Goal: Task Accomplishment & Management: Manage account settings

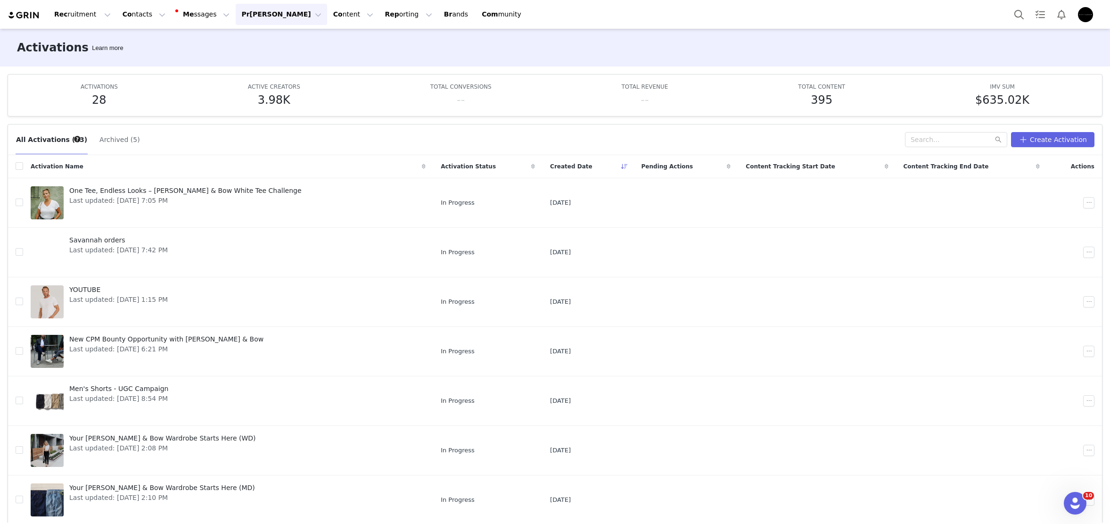
click at [242, 6] on button "[PERSON_NAME] [PERSON_NAME]" at bounding box center [281, 14] width 91 height 21
click at [261, 80] on div "Pa yments" at bounding box center [258, 77] width 63 height 10
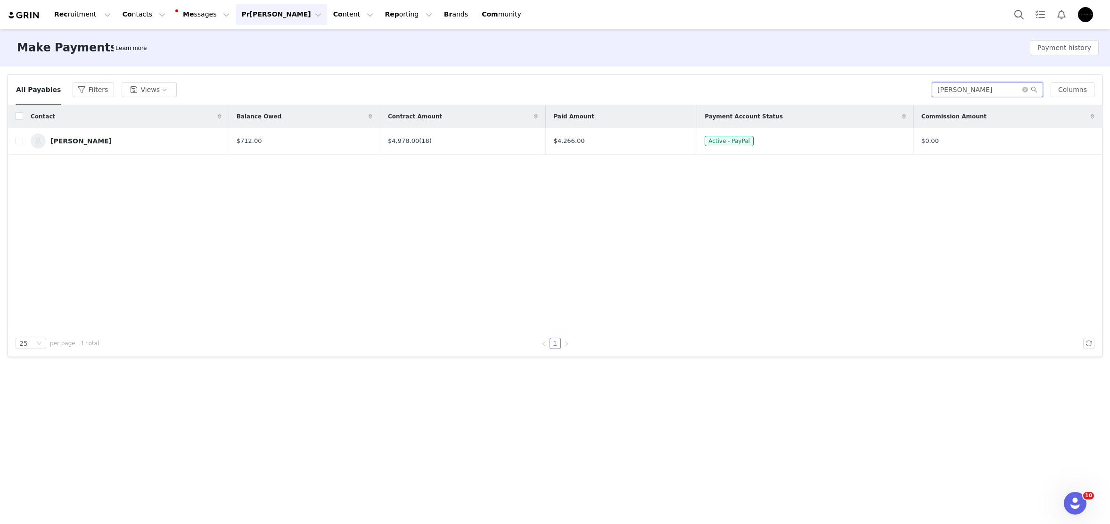
click at [986, 93] on input "[PERSON_NAME]" at bounding box center [987, 89] width 111 height 15
type input "l"
type input "[PERSON_NAME]"
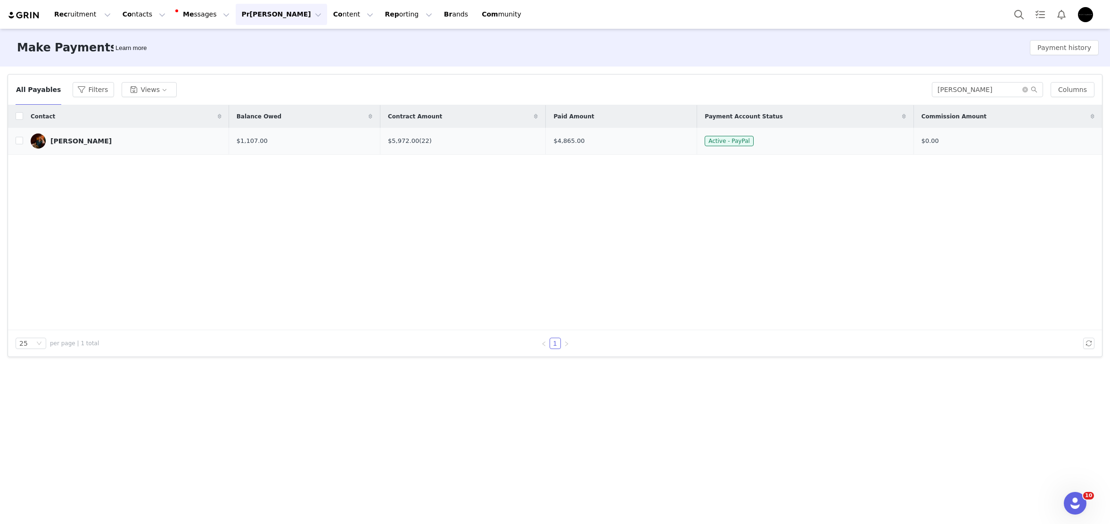
click at [83, 135] on link "[PERSON_NAME]" at bounding box center [126, 140] width 191 height 15
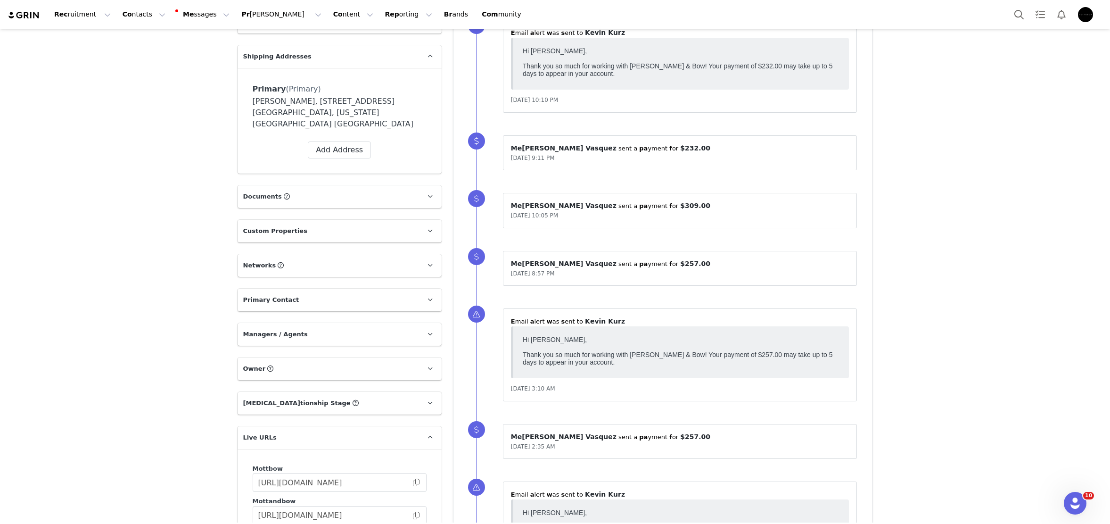
scroll to position [813, 0]
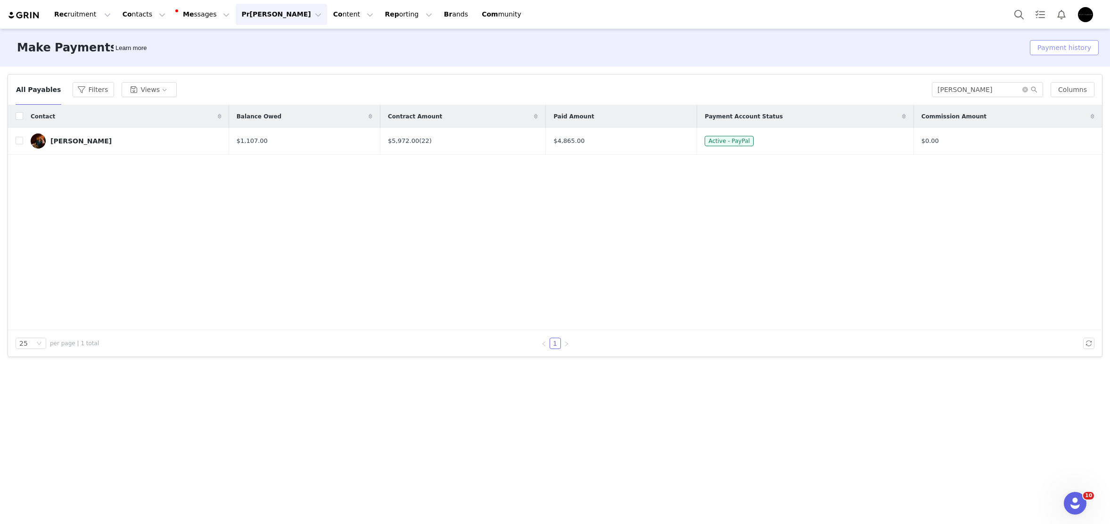
click at [1071, 45] on button "Payment history" at bounding box center [1064, 47] width 69 height 15
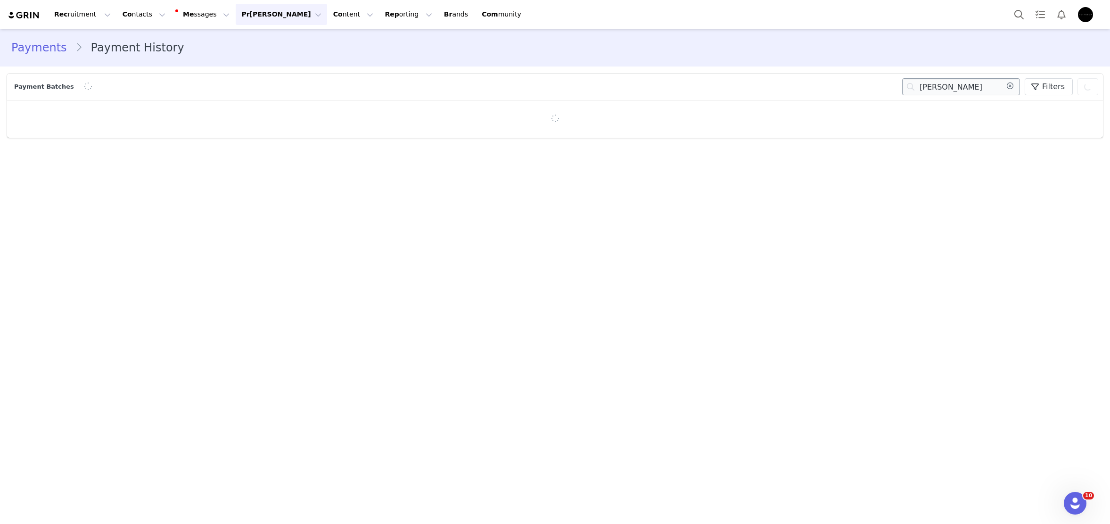
click at [946, 90] on div "Payment Batches [PERSON_NAME] Filters (0) No filters are applied, click "Add Fi…" at bounding box center [555, 87] width 1096 height 26
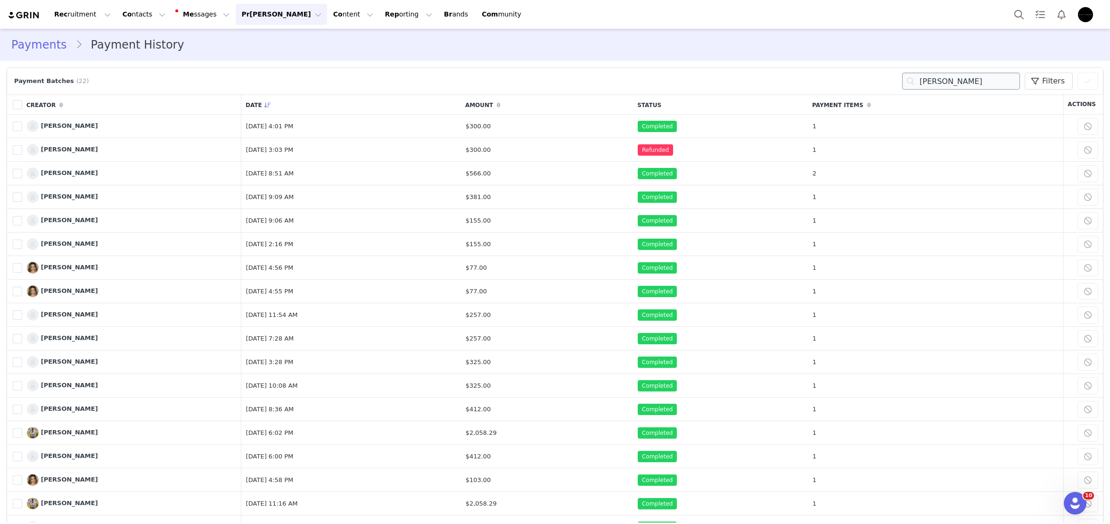
click at [946, 90] on div "Payment Batches (22) [PERSON_NAME] (0) No filters are applied, click "Add Filte…" at bounding box center [555, 81] width 1096 height 26
click at [983, 84] on input "[PERSON_NAME]" at bounding box center [961, 81] width 118 height 17
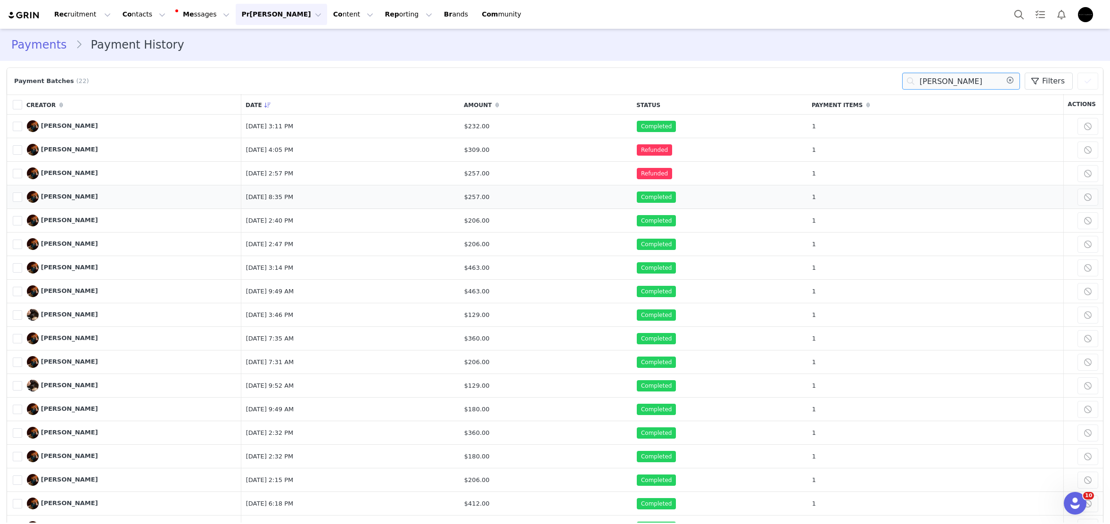
type input "[PERSON_NAME]"
drag, startPoint x: 504, startPoint y: 197, endPoint x: 698, endPoint y: 192, distance: 194.3
click at [698, 192] on tr "782778 [PERSON_NAME] Manage Content [DATE] 8:35 PM $257.00 Completed 1 Cancel P…" at bounding box center [555, 197] width 1096 height 24
click at [490, 174] on span "$257.00" at bounding box center [476, 173] width 25 height 7
drag, startPoint x: 506, startPoint y: 174, endPoint x: 532, endPoint y: 173, distance: 26.4
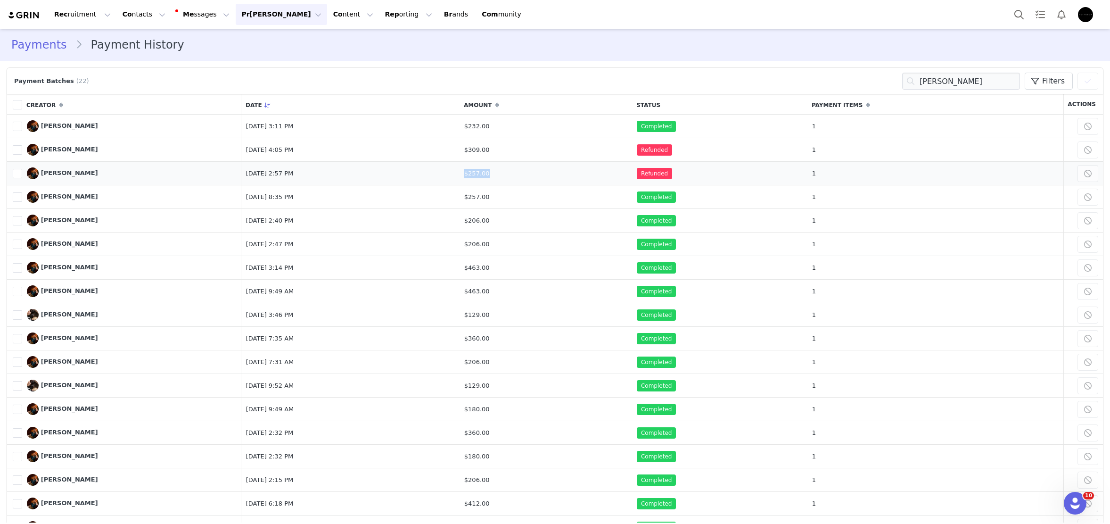
click at [532, 173] on td "$257.00" at bounding box center [546, 174] width 173 height 24
drag, startPoint x: 245, startPoint y: 147, endPoint x: 689, endPoint y: 142, distance: 444.5
click at [689, 142] on tr "785113 [PERSON_NAME] Manage Content [DATE] 4:05 PM $309.00 Refunded 1 Cancel Pa…" at bounding box center [555, 150] width 1096 height 24
drag, startPoint x: 488, startPoint y: 176, endPoint x: 710, endPoint y: 175, distance: 222.0
click at [710, 175] on tr "784906 [PERSON_NAME] Manage Content [DATE] 2:57 PM $257.00 Refunded 1 Cancel Pa…" at bounding box center [555, 174] width 1096 height 24
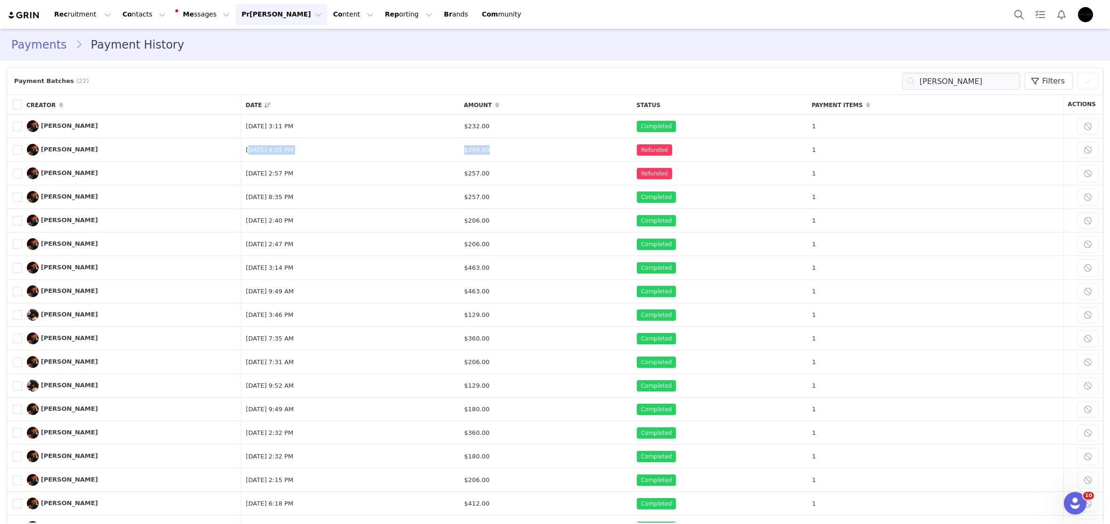
click at [52, 48] on link "Payments" at bounding box center [43, 44] width 64 height 17
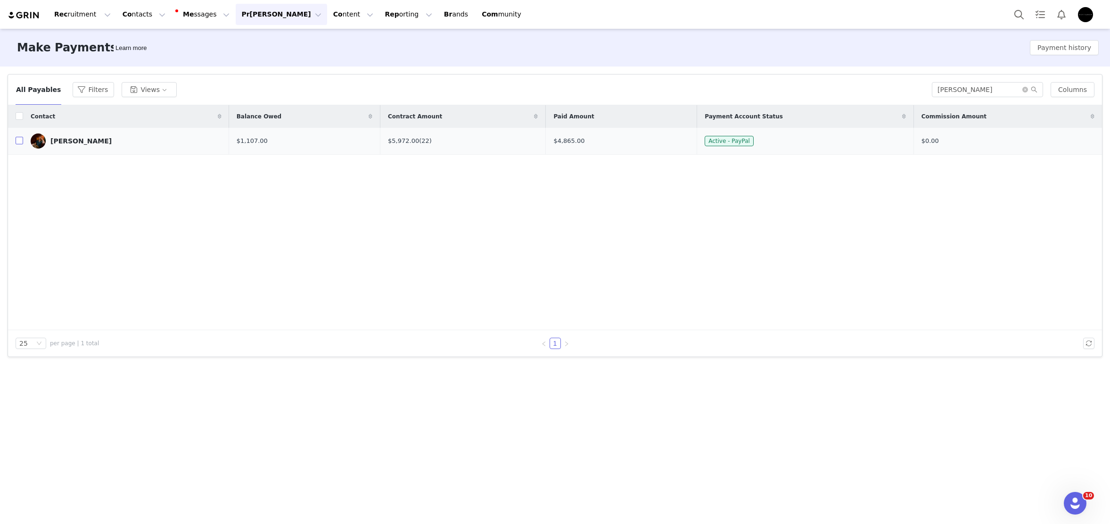
click at [18, 142] on input "checkbox" at bounding box center [20, 141] width 8 height 8
checkbox input "true"
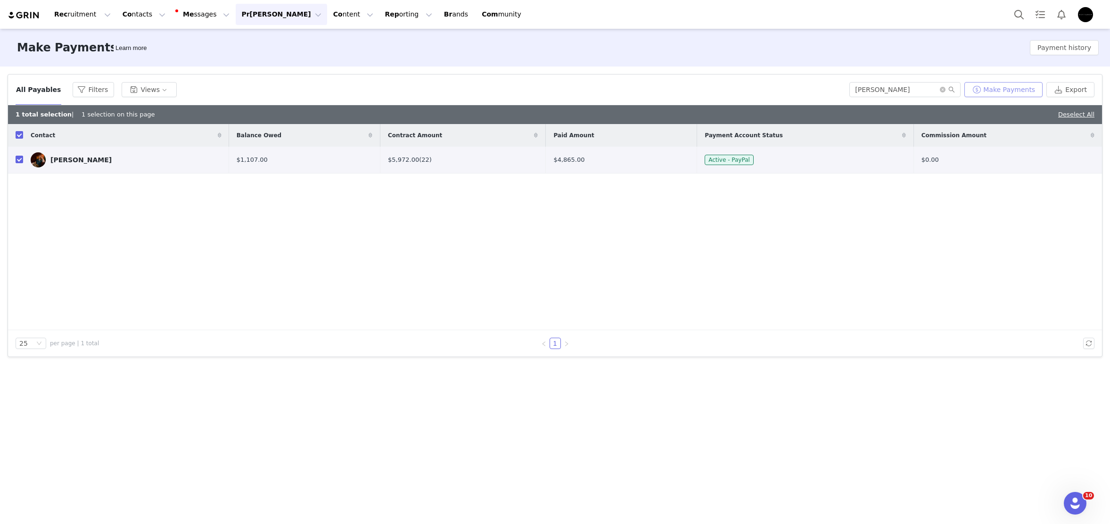
click at [1007, 88] on button "Make Payments" at bounding box center [1003, 89] width 78 height 15
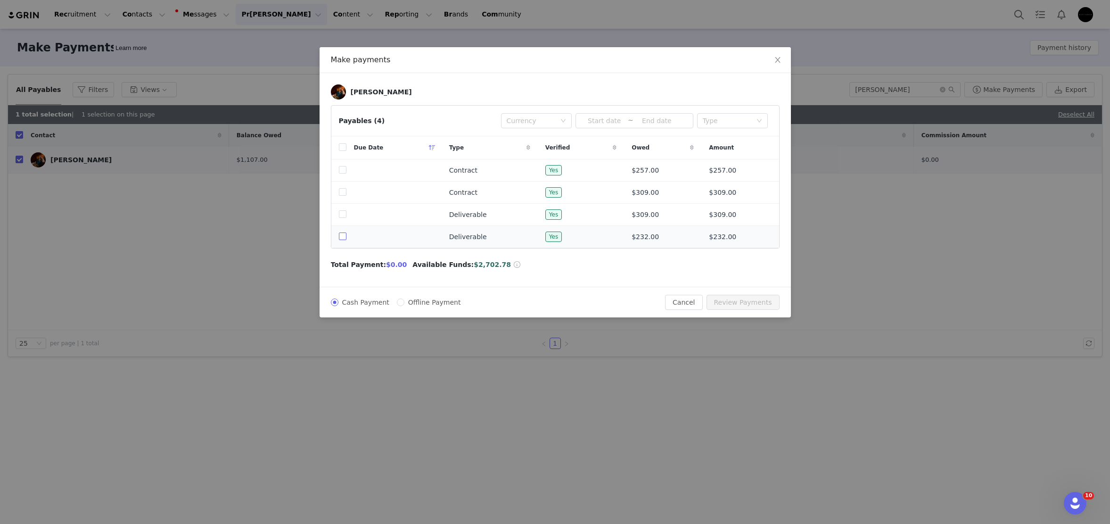
click at [341, 240] on input "checkbox" at bounding box center [343, 236] width 8 height 8
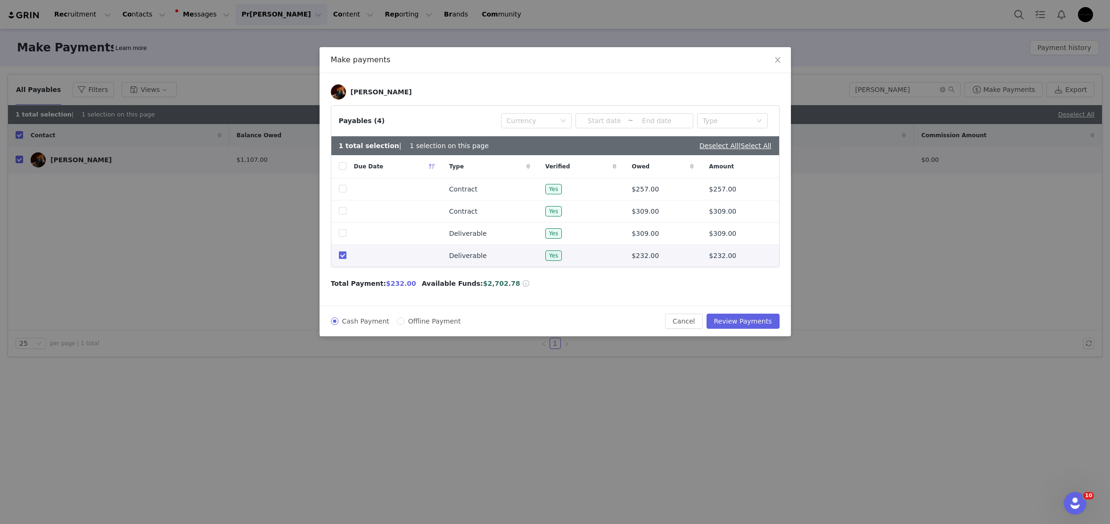
click at [339, 258] on input "checkbox" at bounding box center [343, 255] width 8 height 8
checkbox input "false"
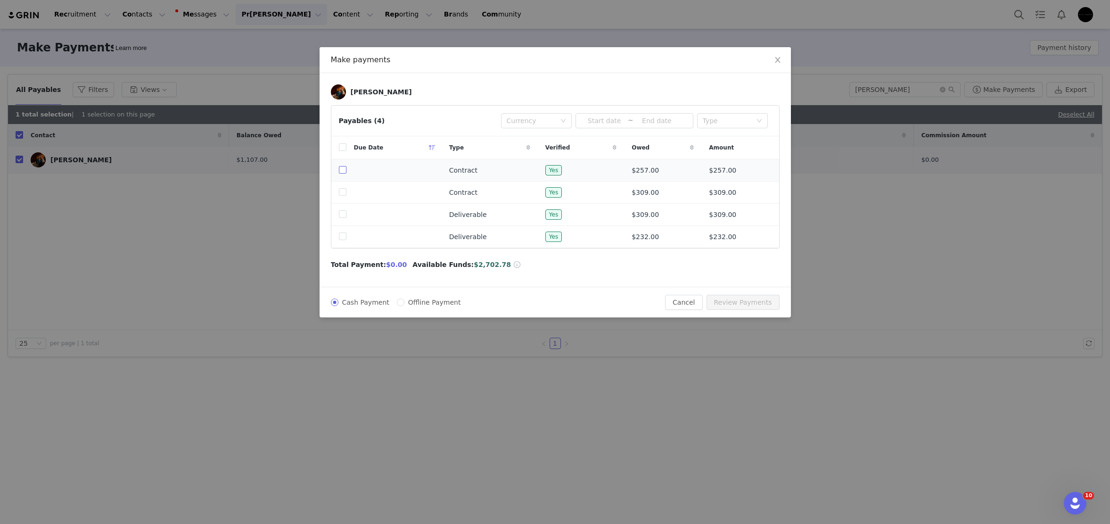
click at [339, 171] on input "checkbox" at bounding box center [343, 170] width 8 height 8
checkbox input "true"
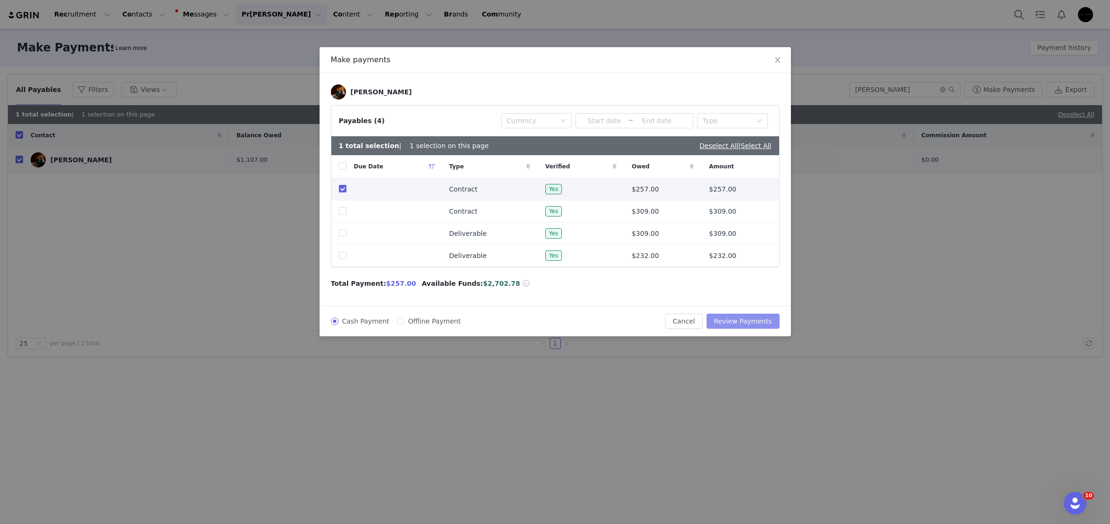
click at [731, 319] on button "Review Payments" at bounding box center [743, 320] width 73 height 15
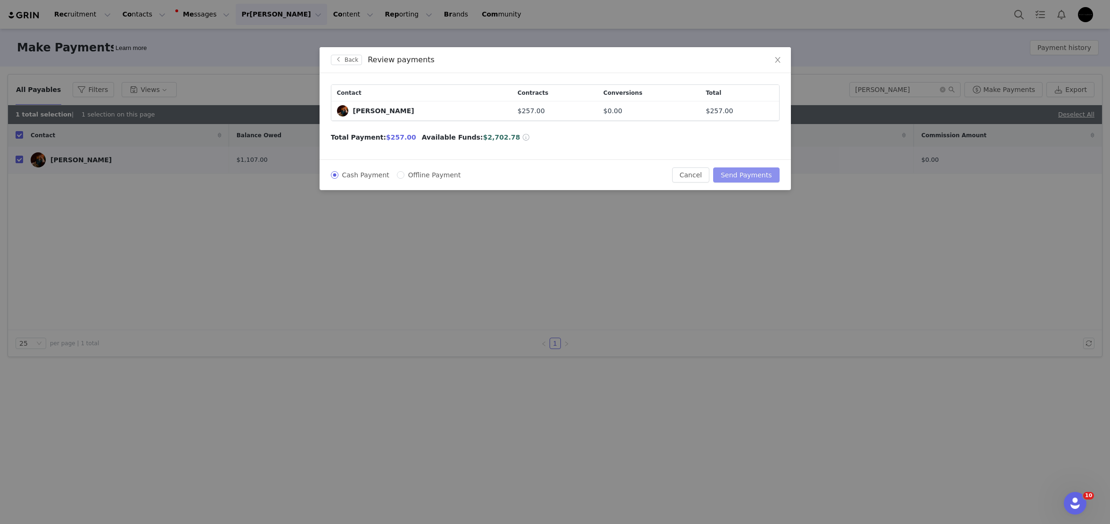
click at [753, 177] on button "Send Payments" at bounding box center [746, 174] width 66 height 15
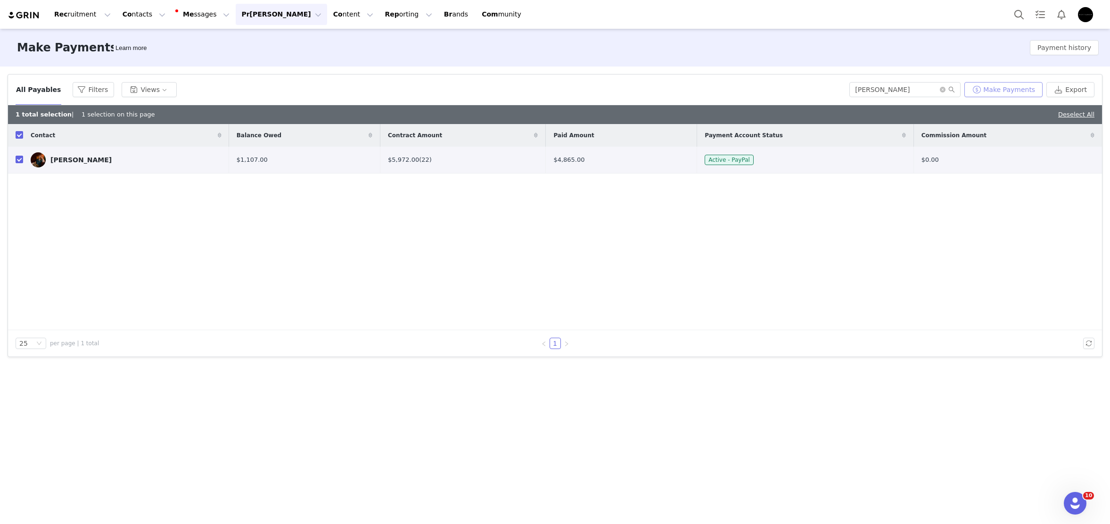
click at [1021, 88] on button "Make Payments" at bounding box center [1003, 89] width 78 height 15
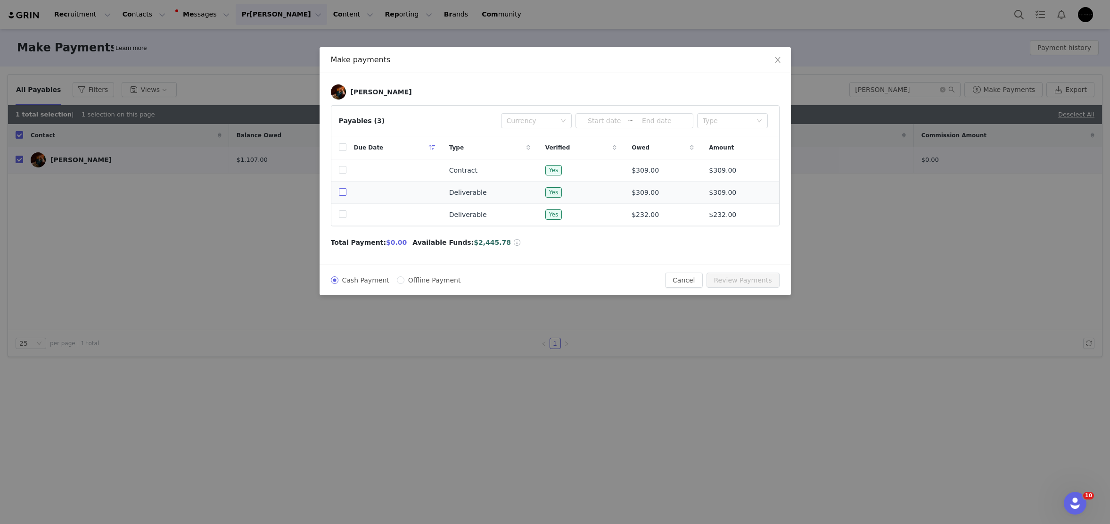
click at [343, 192] on input "checkbox" at bounding box center [343, 192] width 8 height 8
checkbox input "true"
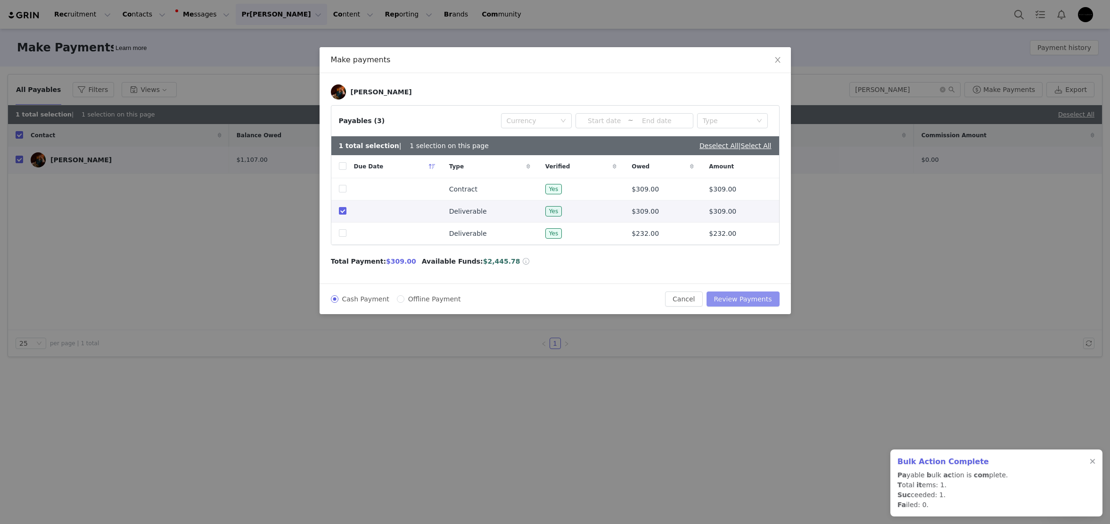
click at [746, 304] on button "Review Payments" at bounding box center [743, 298] width 73 height 15
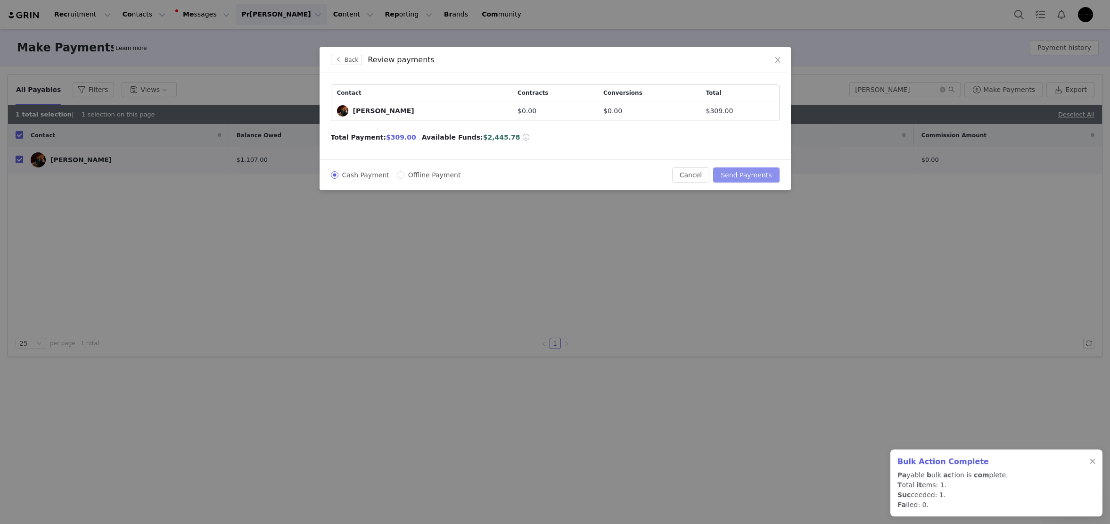
click at [765, 177] on button "Send Payments" at bounding box center [746, 174] width 66 height 15
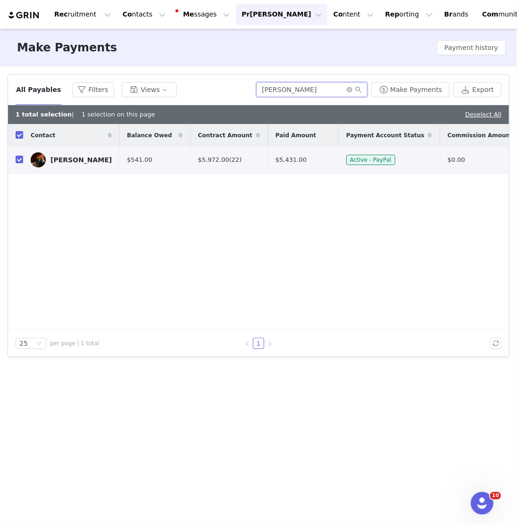
click at [298, 90] on input "[PERSON_NAME]" at bounding box center [311, 89] width 111 height 15
paste input "[PERSON_NAME]"
type input "[PERSON_NAME]"
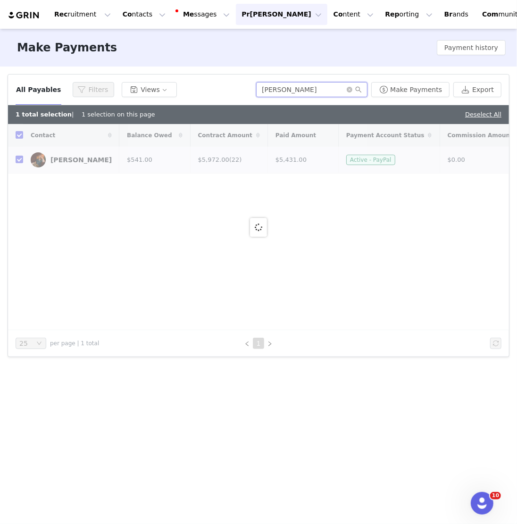
checkbox input "false"
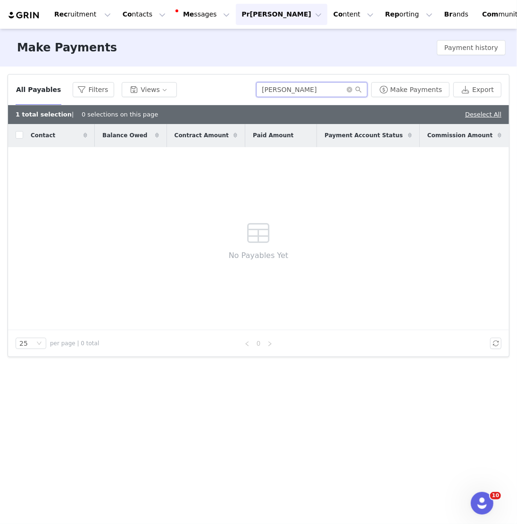
click at [336, 91] on input "[PERSON_NAME]" at bounding box center [311, 89] width 111 height 15
click at [485, 114] on link "Deselect All" at bounding box center [483, 114] width 36 height 7
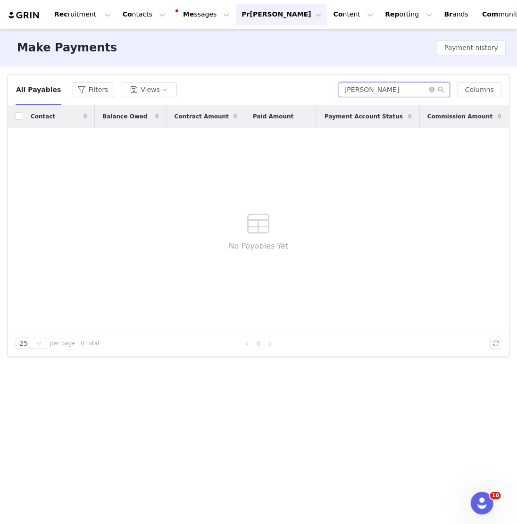
click at [354, 85] on input "[PERSON_NAME]" at bounding box center [393, 89] width 111 height 15
paste input "text"
click at [392, 87] on input "[PERSON_NAME]" at bounding box center [393, 89] width 111 height 15
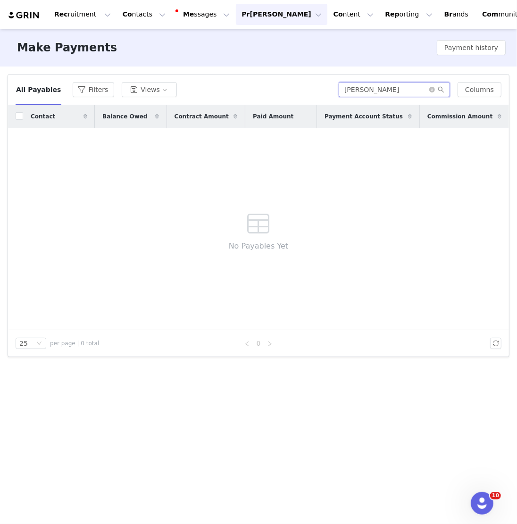
click at [392, 87] on input "[PERSON_NAME]" at bounding box center [393, 89] width 111 height 15
drag, startPoint x: 357, startPoint y: 87, endPoint x: 363, endPoint y: 88, distance: 6.2
click at [357, 87] on input "Samm" at bounding box center [393, 89] width 111 height 15
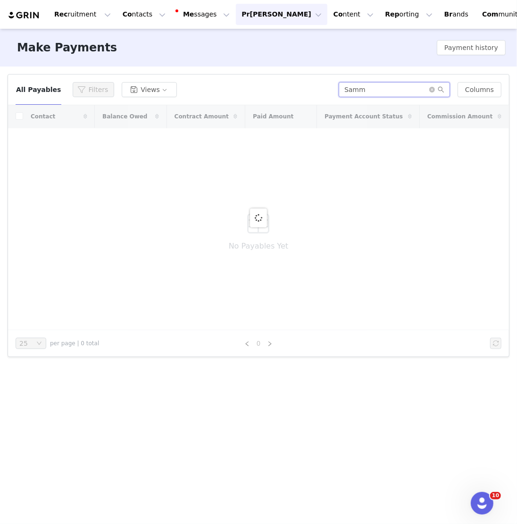
click at [369, 90] on input "Samm" at bounding box center [393, 89] width 111 height 15
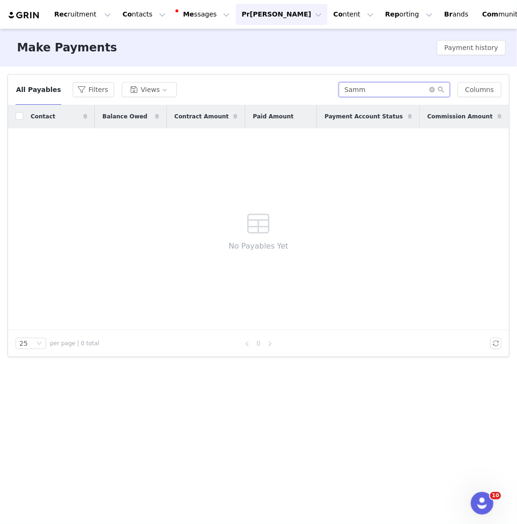
click at [377, 94] on input "Samm" at bounding box center [393, 89] width 111 height 15
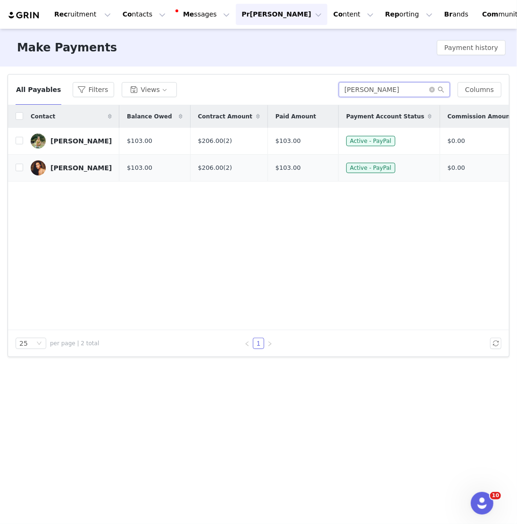
type input "[PERSON_NAME]"
click at [80, 166] on div "[PERSON_NAME]" at bounding box center [80, 168] width 61 height 8
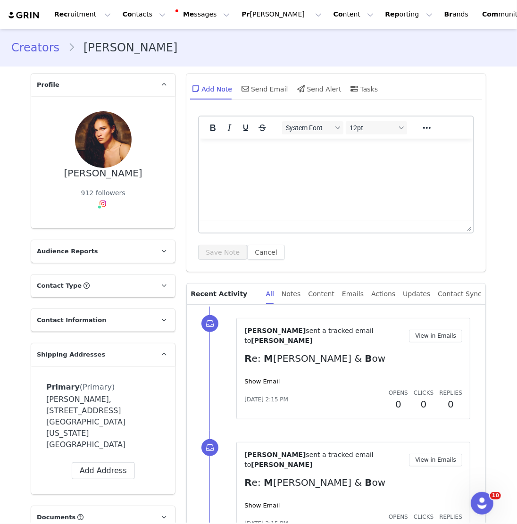
click at [105, 171] on div "[PERSON_NAME]" at bounding box center [103, 173] width 78 height 11
copy div "[PERSON_NAME]"
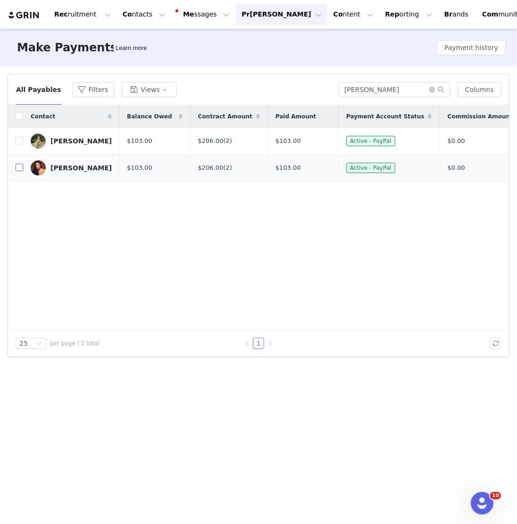
click at [20, 166] on input "checkbox" at bounding box center [20, 168] width 8 height 8
checkbox input "true"
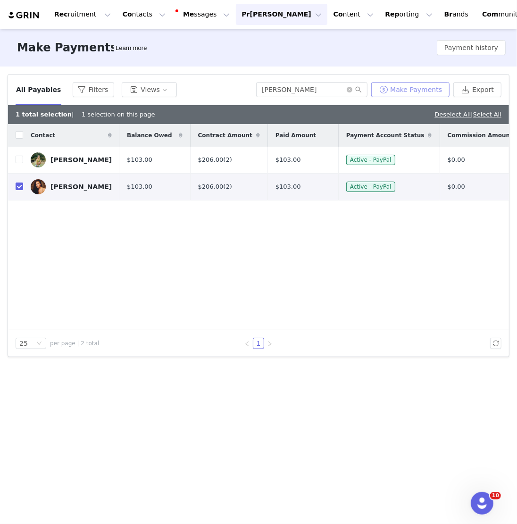
click at [417, 85] on button "Make Payments" at bounding box center [410, 89] width 78 height 15
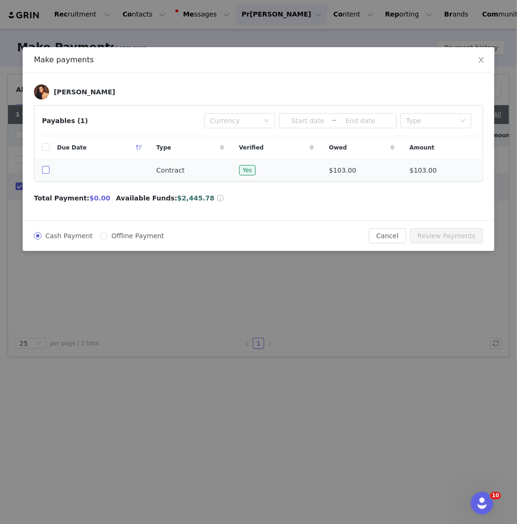
click at [42, 169] on input "checkbox" at bounding box center [46, 170] width 8 height 8
checkbox input "true"
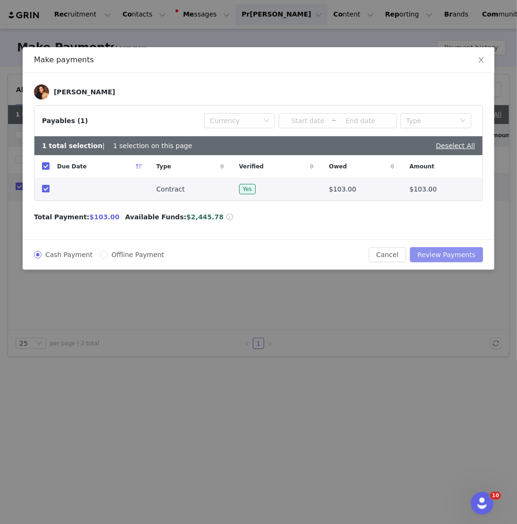
click at [421, 252] on button "Review Payments" at bounding box center [446, 254] width 73 height 15
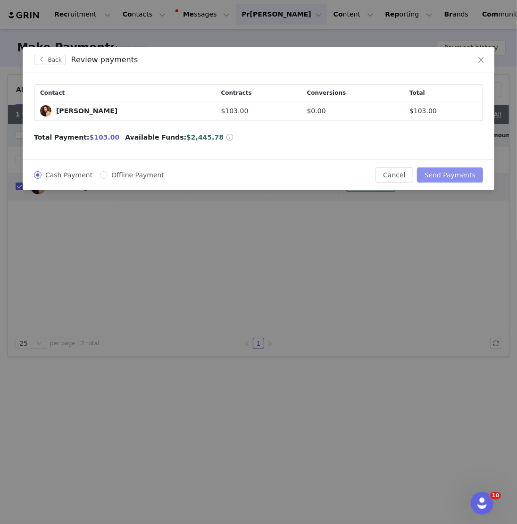
click at [454, 176] on button "Send Payments" at bounding box center [450, 174] width 66 height 15
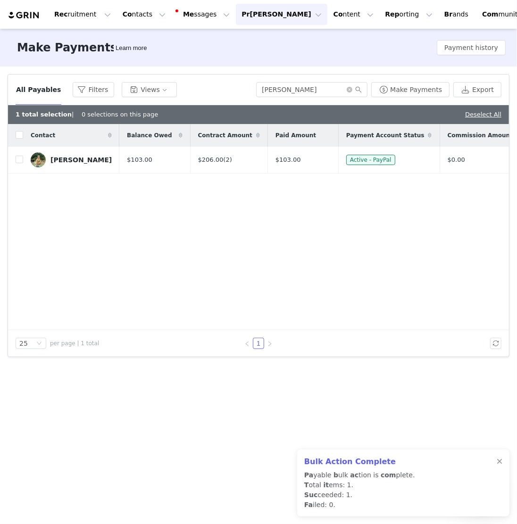
click at [497, 110] on div "Deselect All" at bounding box center [483, 114] width 36 height 9
click at [497, 112] on link "Deselect All" at bounding box center [483, 114] width 36 height 7
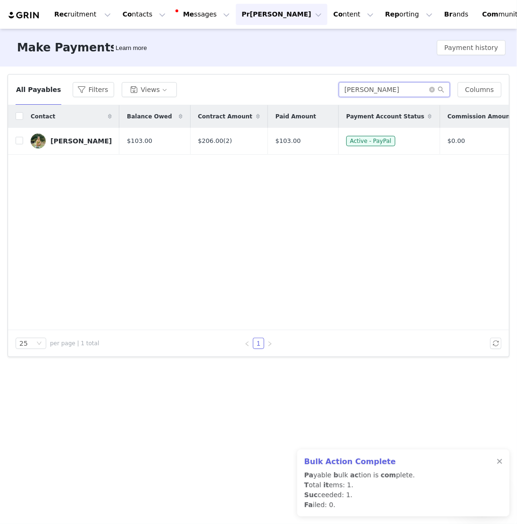
click at [412, 90] on input "[PERSON_NAME]" at bounding box center [393, 89] width 111 height 15
paste input "[PERSON_NAME]"
type input "[PERSON_NAME]"
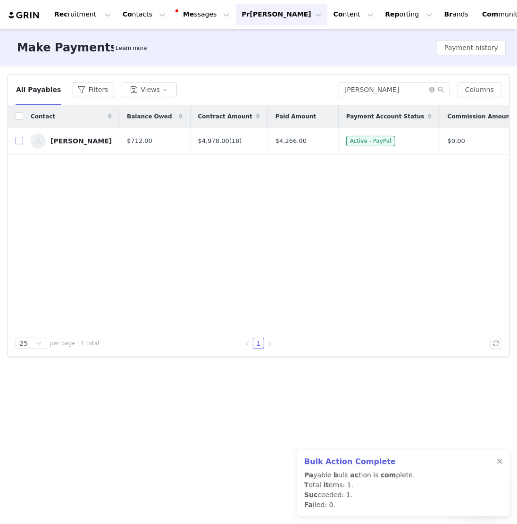
drag, startPoint x: 20, startPoint y: 137, endPoint x: 116, endPoint y: 133, distance: 96.2
click at [19, 137] on input "checkbox" at bounding box center [20, 141] width 8 height 8
checkbox input "true"
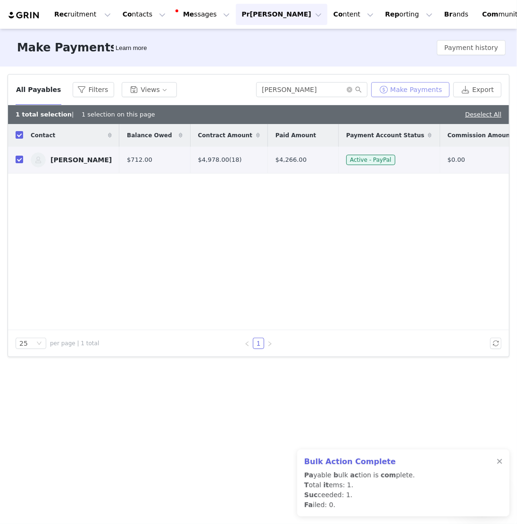
click at [394, 91] on button "Make Payments" at bounding box center [410, 89] width 78 height 15
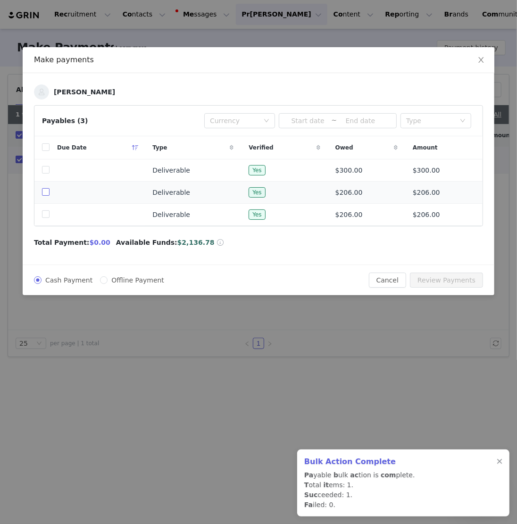
click at [42, 193] on input "checkbox" at bounding box center [46, 192] width 8 height 8
checkbox input "true"
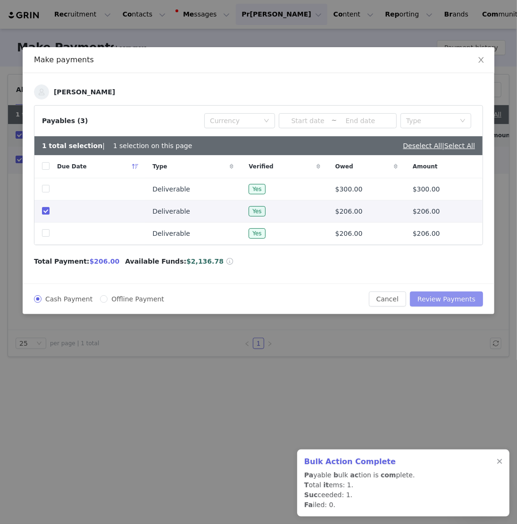
click at [425, 295] on button "Review Payments" at bounding box center [446, 298] width 73 height 15
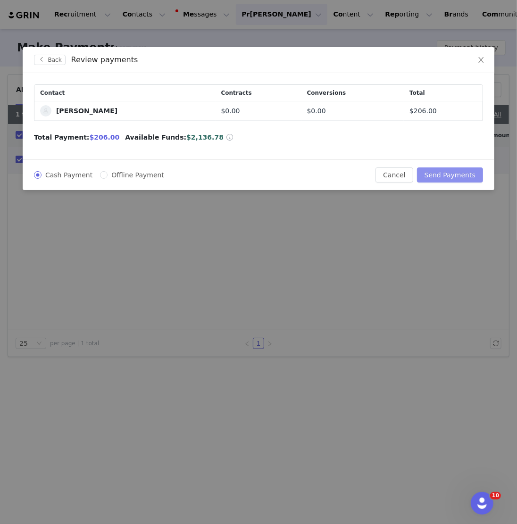
click at [443, 173] on button "Send Payments" at bounding box center [450, 174] width 66 height 15
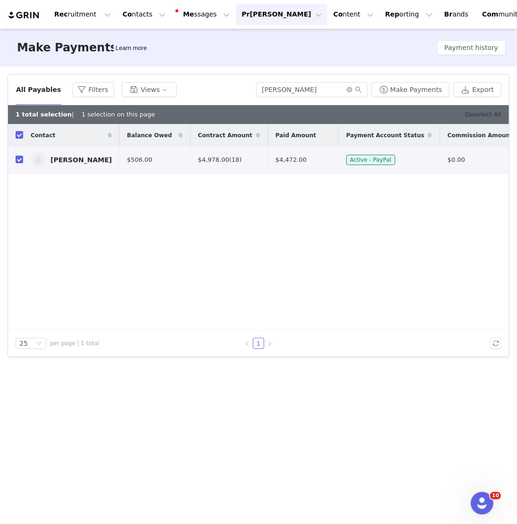
click at [482, 113] on link "Deselect All" at bounding box center [483, 114] width 36 height 7
checkbox input "false"
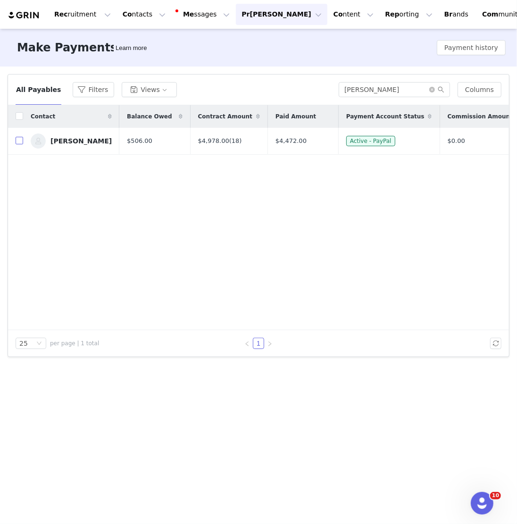
drag, startPoint x: 20, startPoint y: 141, endPoint x: 77, endPoint y: 145, distance: 57.2
click at [19, 141] on input "checkbox" at bounding box center [20, 141] width 8 height 8
checkbox input "true"
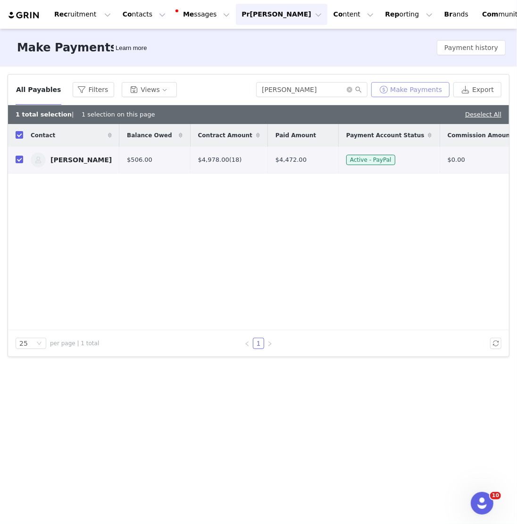
click at [416, 89] on button "Make Payments" at bounding box center [410, 89] width 78 height 15
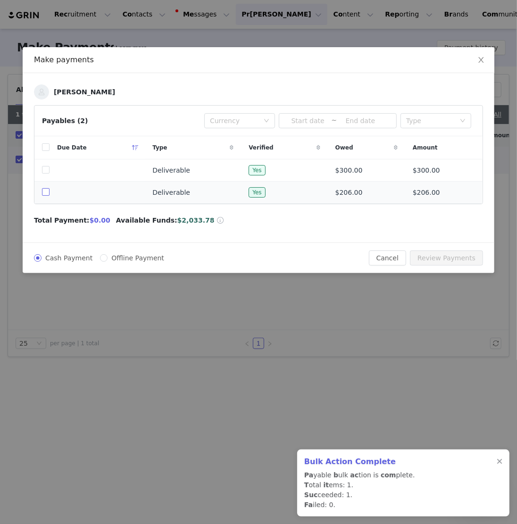
click at [48, 191] on input "checkbox" at bounding box center [46, 192] width 8 height 8
checkbox input "true"
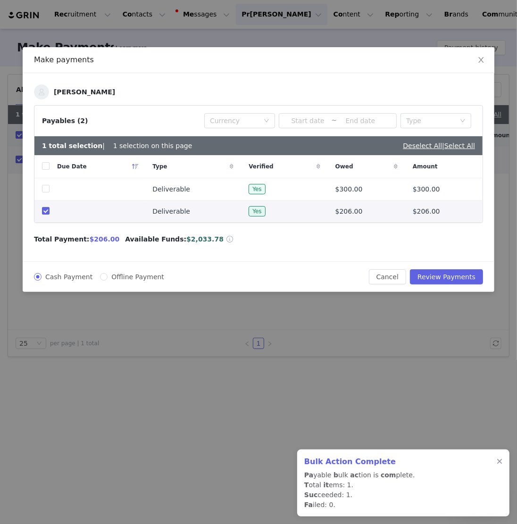
click at [457, 269] on div "Cash Payment Offline Payment Cancel Review Payments" at bounding box center [258, 276] width 471 height 31
click at [457, 273] on button "Review Payments" at bounding box center [446, 276] width 73 height 15
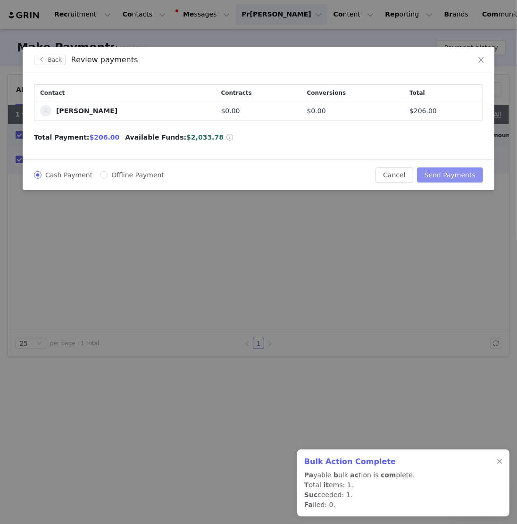
click at [438, 175] on button "Send Payments" at bounding box center [450, 174] width 66 height 15
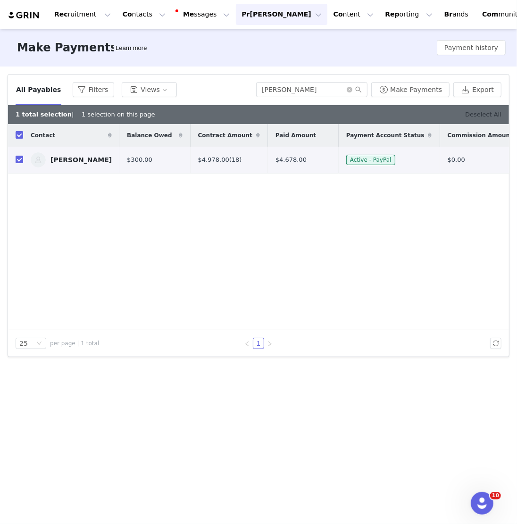
click at [497, 111] on link "Deselect All" at bounding box center [483, 114] width 36 height 7
checkbox input "false"
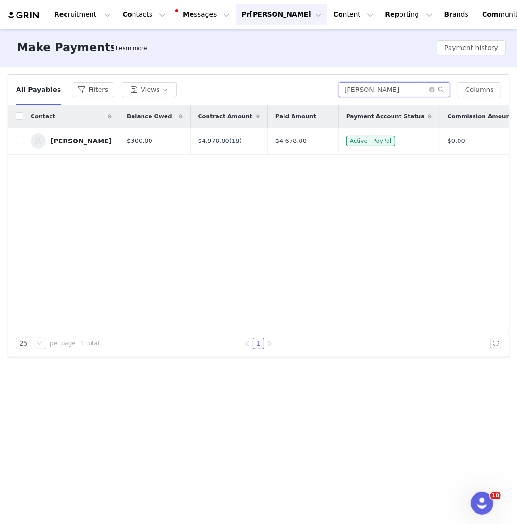
click at [388, 92] on input "[PERSON_NAME]" at bounding box center [393, 89] width 111 height 15
paste input "[PERSON_NAME]"
type input "[PERSON_NAME]"
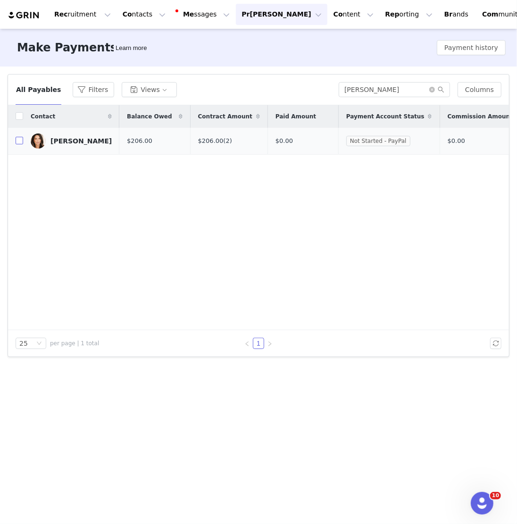
click at [20, 138] on input "checkbox" at bounding box center [20, 141] width 8 height 8
checkbox input "true"
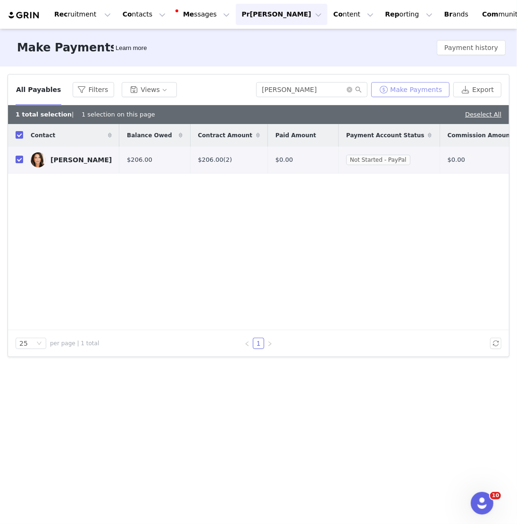
click at [396, 95] on button "Make Payments" at bounding box center [410, 89] width 78 height 15
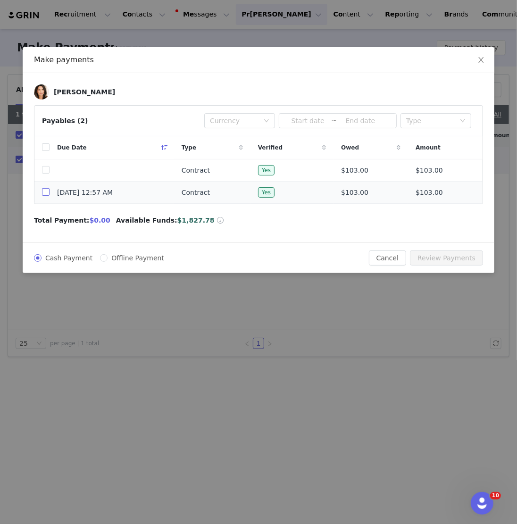
click at [43, 189] on input "checkbox" at bounding box center [46, 192] width 8 height 8
checkbox input "true"
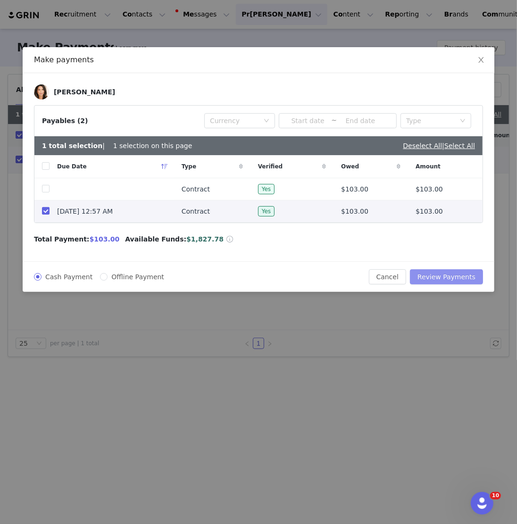
click at [468, 276] on button "Review Payments" at bounding box center [446, 276] width 73 height 15
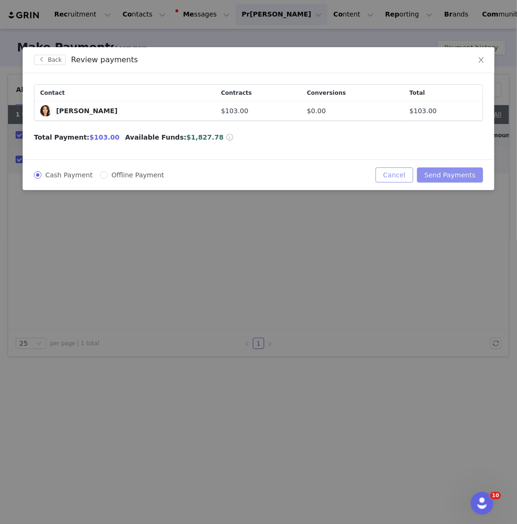
drag, startPoint x: 446, startPoint y: 175, endPoint x: 414, endPoint y: 181, distance: 32.5
click at [446, 175] on button "Send Payments" at bounding box center [450, 174] width 66 height 15
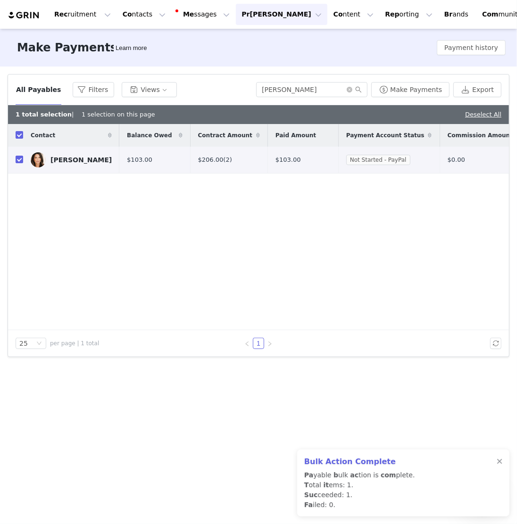
click at [492, 114] on link "Deselect All" at bounding box center [483, 114] width 36 height 7
checkbox input "false"
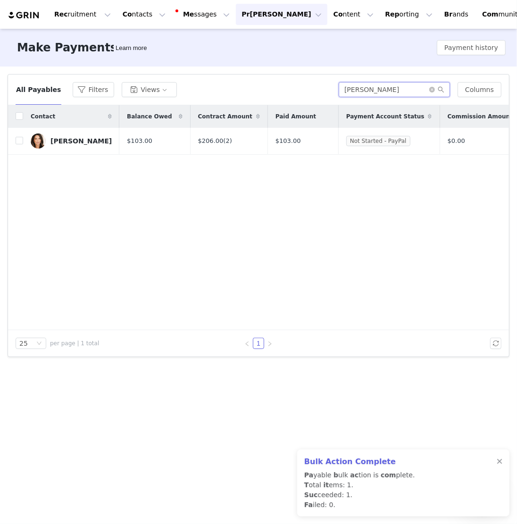
click at [418, 92] on input "[PERSON_NAME]" at bounding box center [393, 89] width 111 height 15
paste input "[PERSON_NAME]"
type input "[PERSON_NAME]"
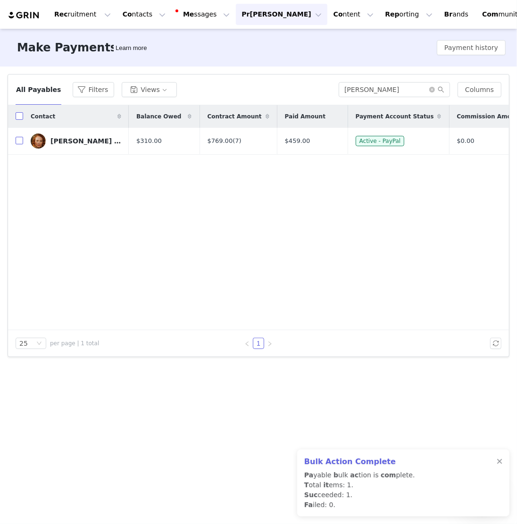
click at [18, 139] on input "checkbox" at bounding box center [20, 141] width 8 height 8
checkbox input "true"
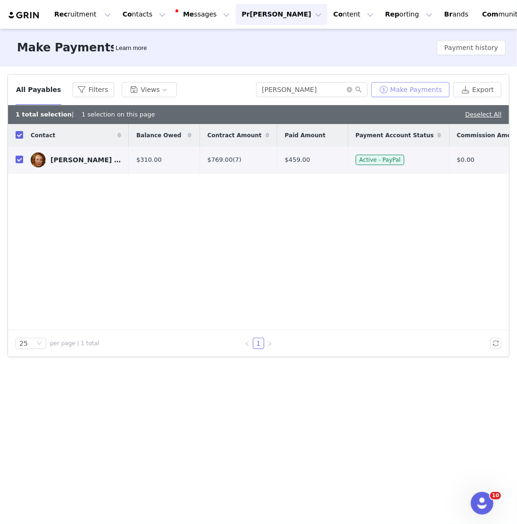
click at [427, 86] on button "Make Payments" at bounding box center [410, 89] width 78 height 15
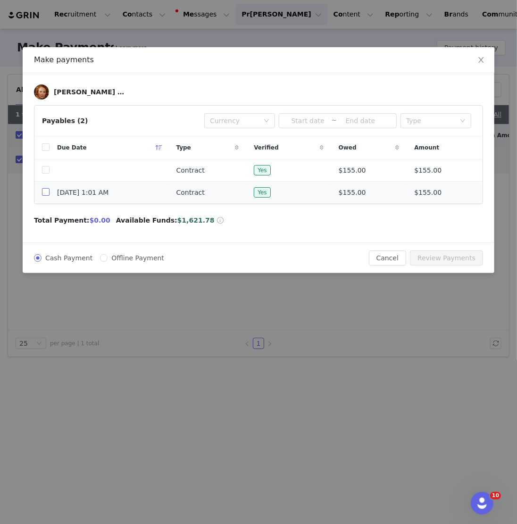
click at [42, 191] on input "checkbox" at bounding box center [46, 192] width 8 height 8
checkbox input "true"
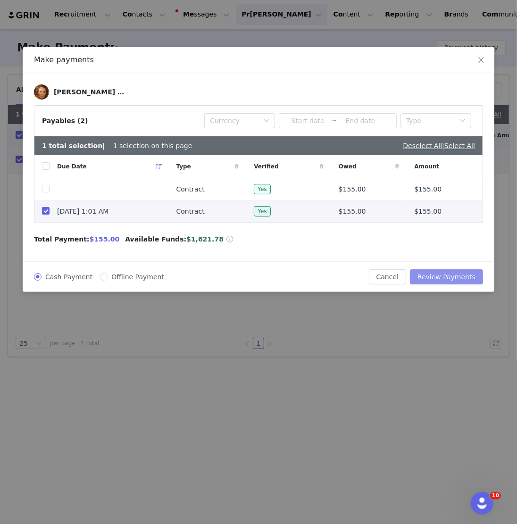
click at [450, 270] on button "Review Payments" at bounding box center [446, 276] width 73 height 15
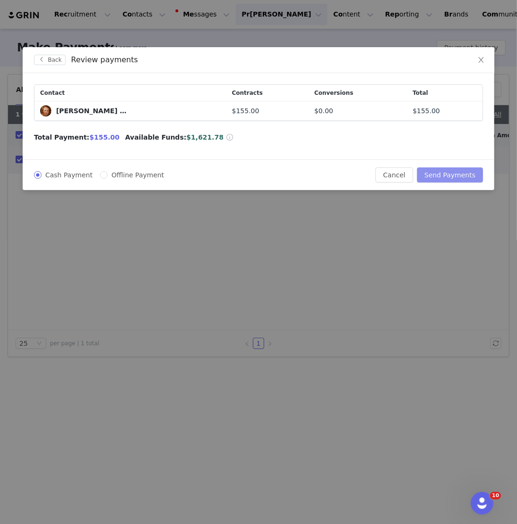
click at [448, 176] on button "Send Payments" at bounding box center [450, 174] width 66 height 15
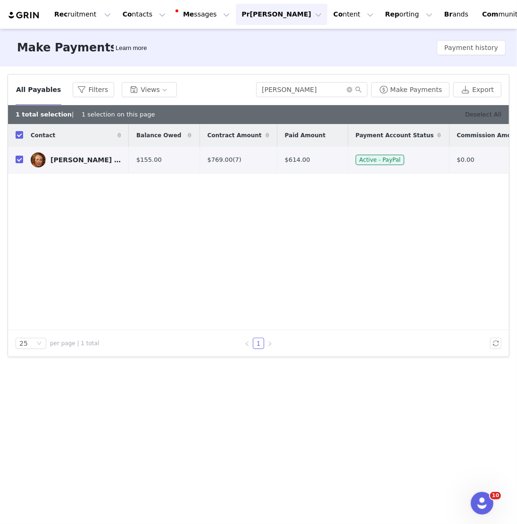
click at [494, 115] on link "Deselect All" at bounding box center [483, 114] width 36 height 7
checkbox input "false"
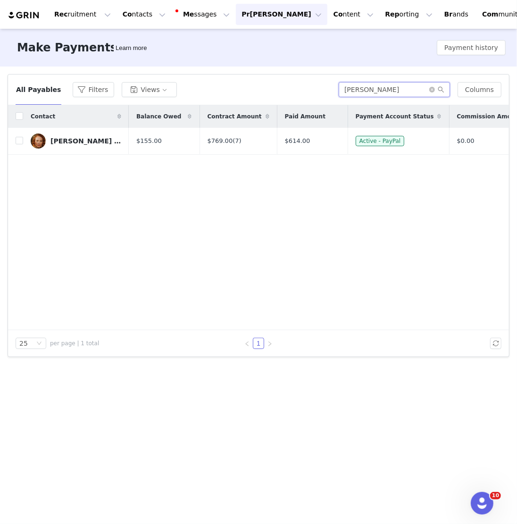
click at [404, 94] on input "[PERSON_NAME]" at bounding box center [393, 89] width 111 height 15
paste input "[PERSON_NAME]"
type input "[PERSON_NAME]"
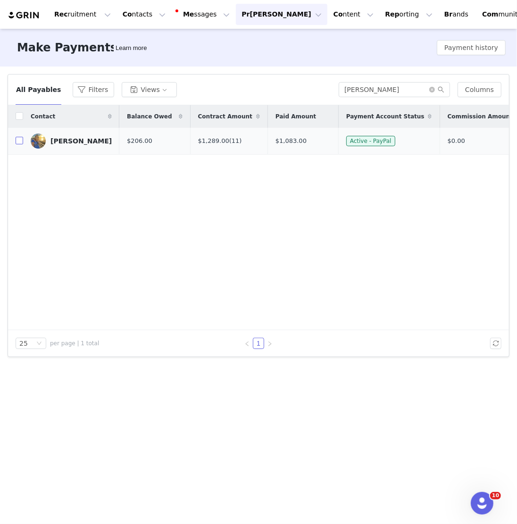
click at [18, 140] on input "checkbox" at bounding box center [20, 141] width 8 height 8
checkbox input "true"
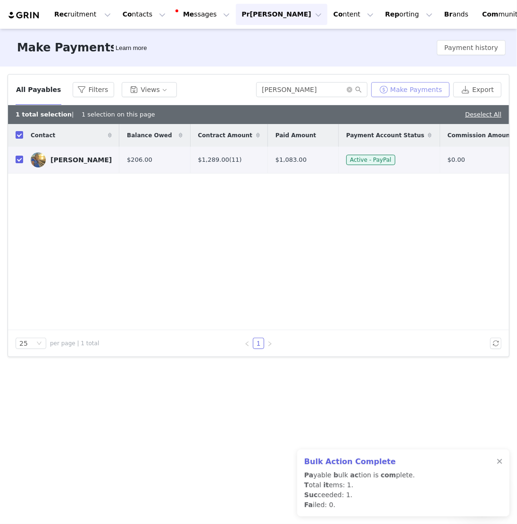
click at [426, 85] on button "Make Payments" at bounding box center [410, 89] width 78 height 15
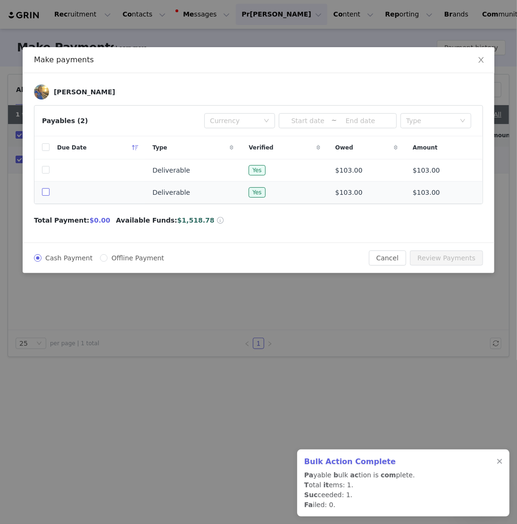
click at [47, 191] on input "checkbox" at bounding box center [46, 192] width 8 height 8
checkbox input "true"
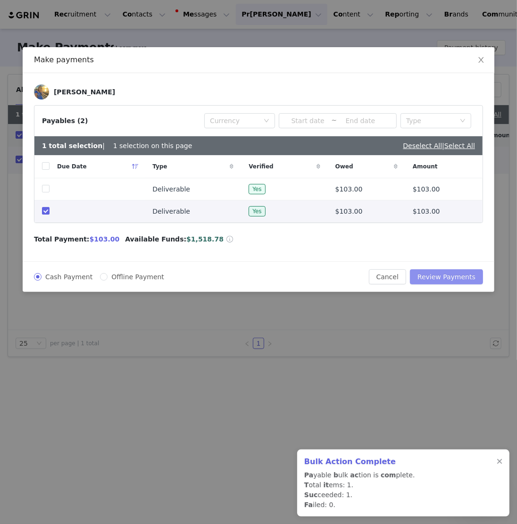
click at [444, 278] on button "Review Payments" at bounding box center [446, 276] width 73 height 15
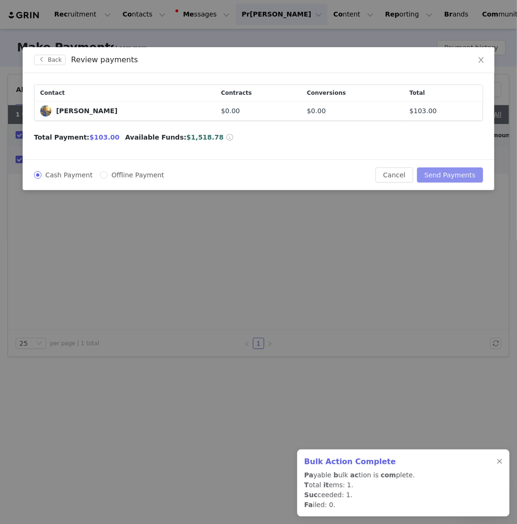
click at [441, 174] on button "Send Payments" at bounding box center [450, 174] width 66 height 15
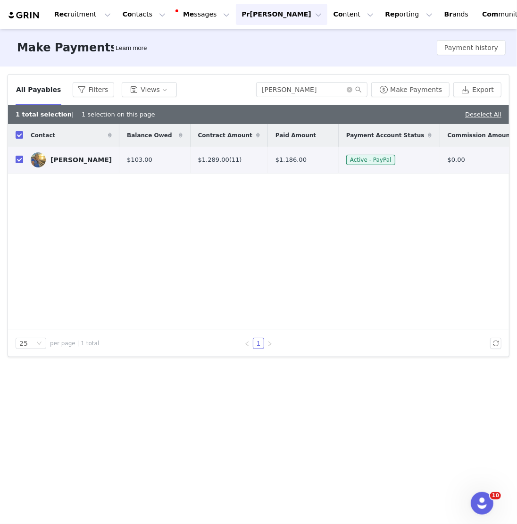
click at [479, 108] on div "1 total selection | 1 selection on this page Deselect All" at bounding box center [258, 114] width 501 height 19
click at [480, 110] on div "Deselect All" at bounding box center [483, 114] width 36 height 9
click at [483, 113] on link "Deselect All" at bounding box center [483, 114] width 36 height 7
checkbox input "false"
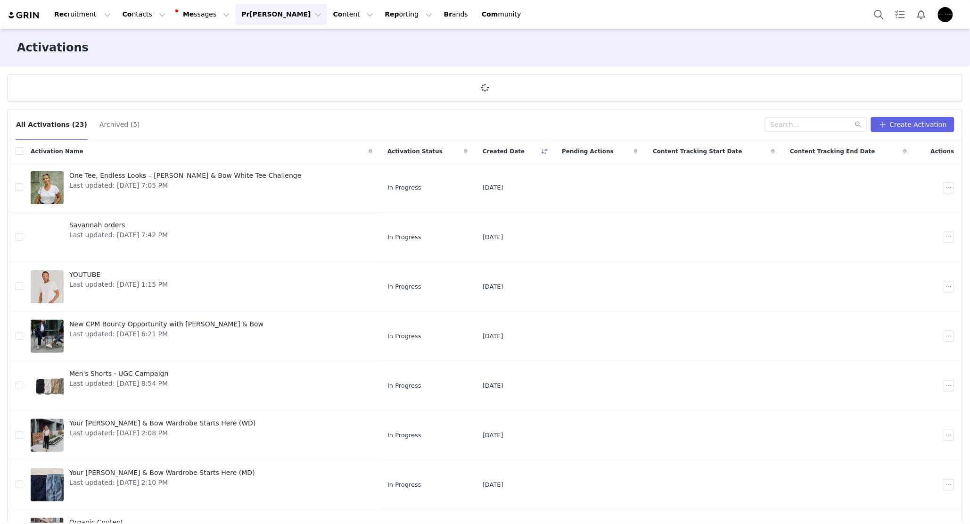
click at [249, 19] on button "[PERSON_NAME] [PERSON_NAME]" at bounding box center [281, 14] width 91 height 21
click at [800, 128] on input "text" at bounding box center [816, 124] width 102 height 15
click at [245, 18] on button "[PERSON_NAME] [PERSON_NAME]" at bounding box center [281, 14] width 91 height 21
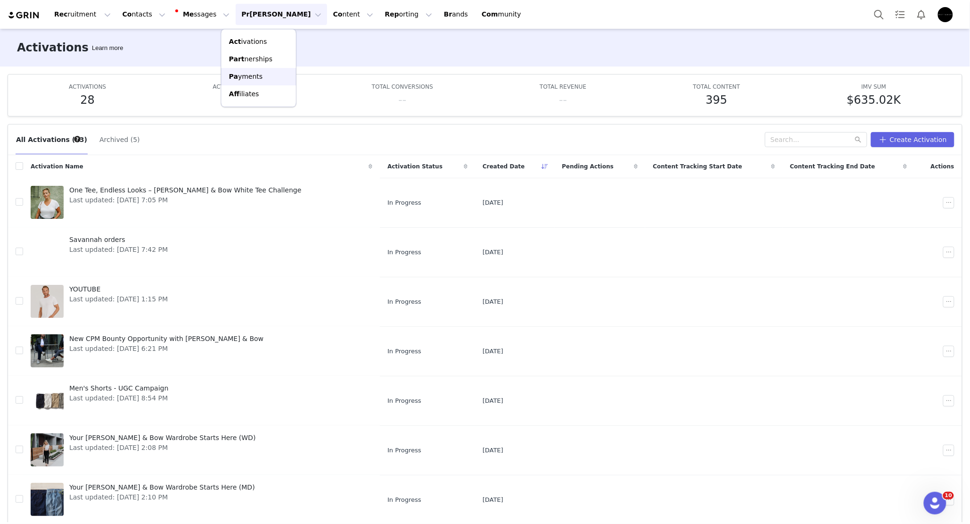
click at [267, 84] on link "Pa yments" at bounding box center [259, 76] width 74 height 17
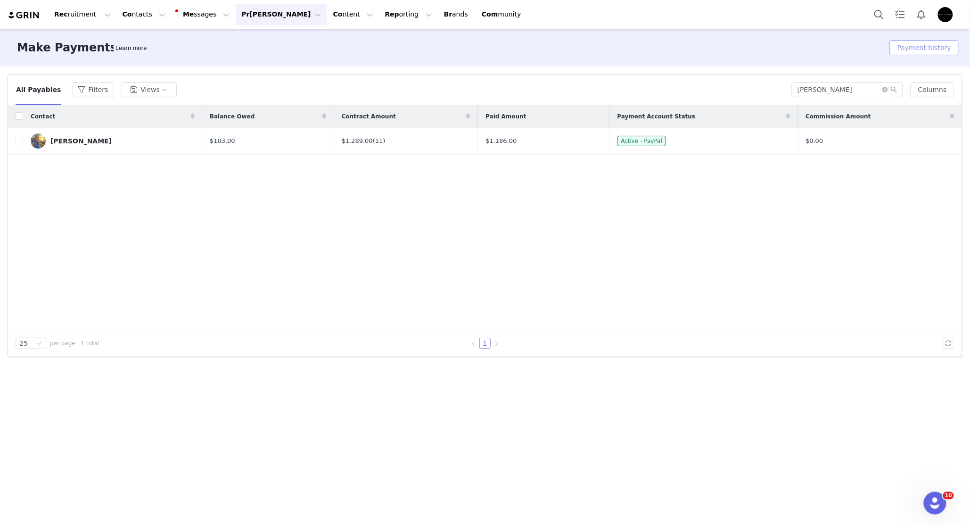
click at [822, 51] on button "Payment history" at bounding box center [924, 47] width 69 height 15
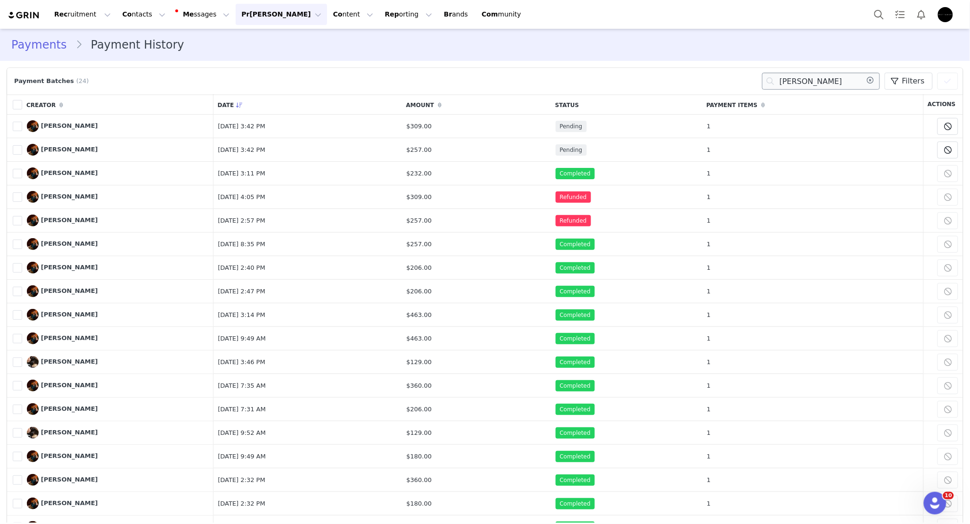
click at [822, 85] on input "[PERSON_NAME]" at bounding box center [821, 81] width 118 height 17
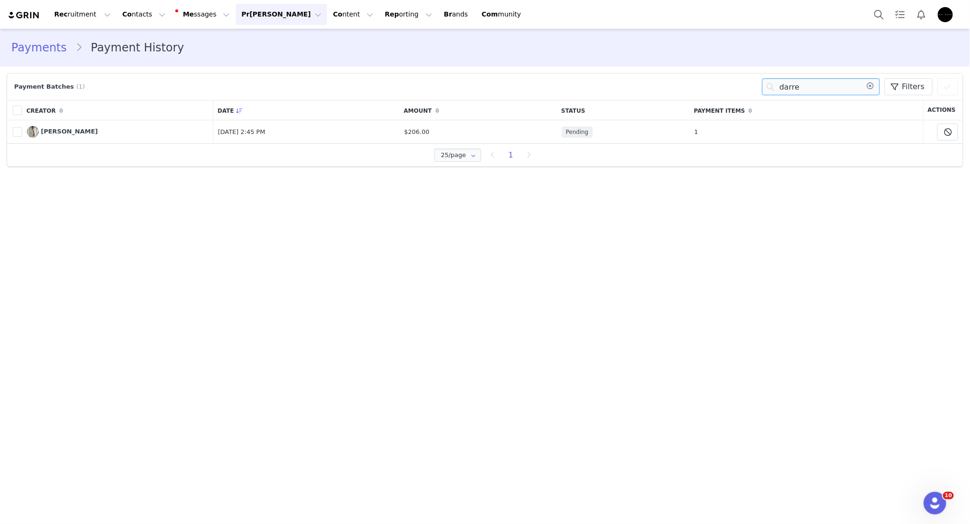
type input "darre"
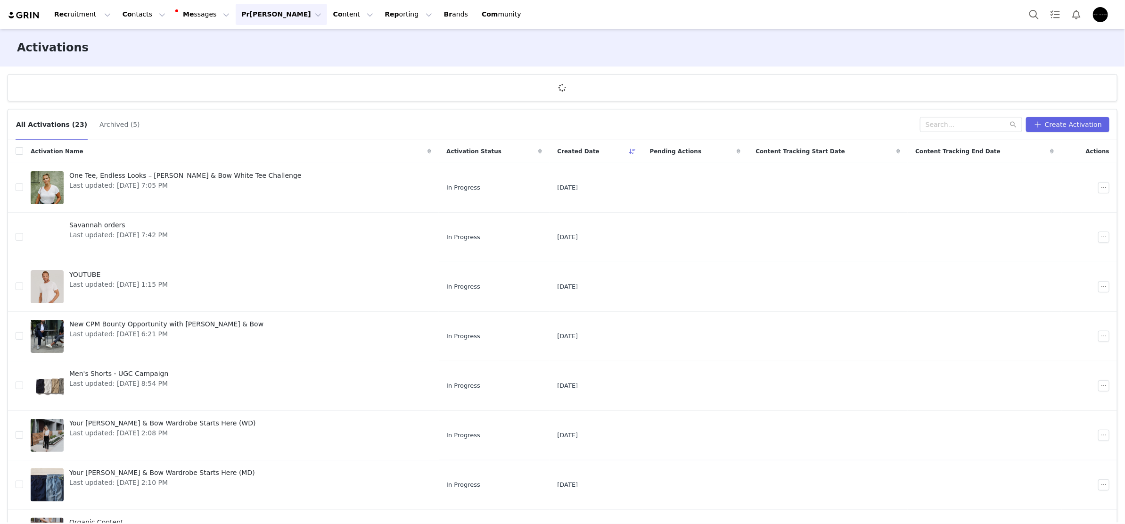
click at [246, 11] on button "[PERSON_NAME] [PERSON_NAME]" at bounding box center [281, 14] width 91 height 21
click at [255, 79] on span "Pa yments" at bounding box center [246, 77] width 34 height 8
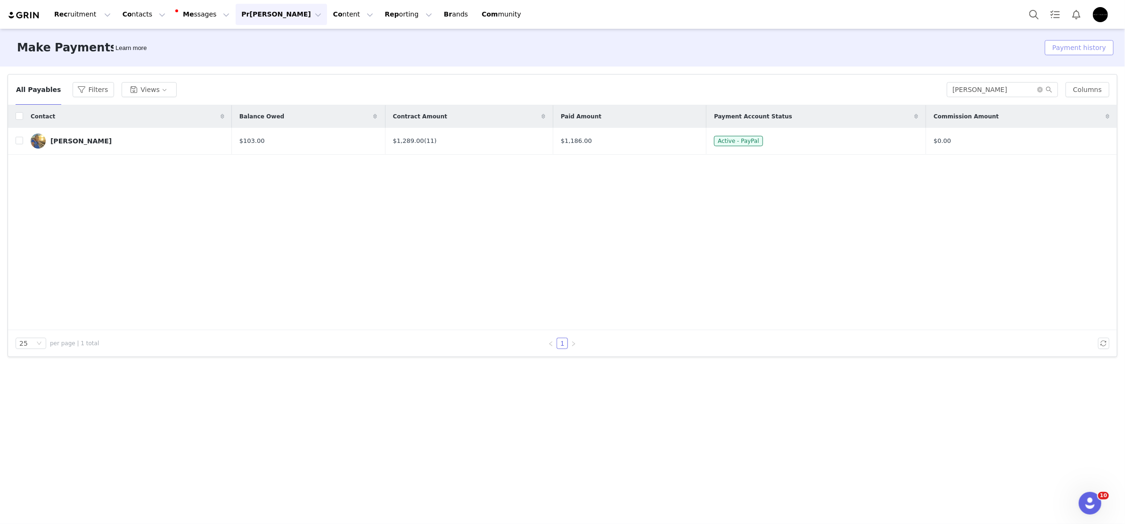
click at [1106, 42] on button "Payment history" at bounding box center [1079, 47] width 69 height 15
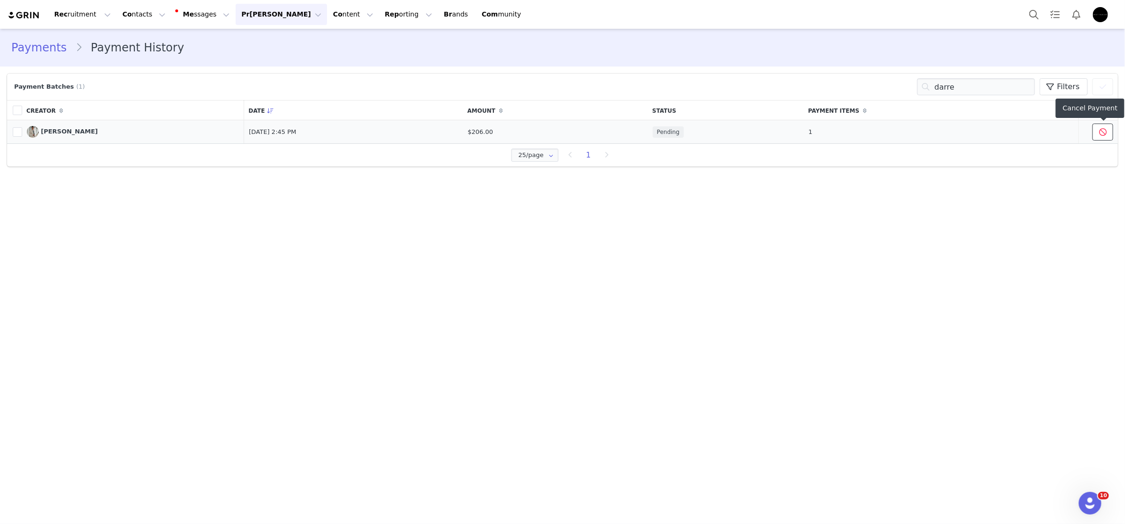
click at [1102, 133] on icon at bounding box center [1103, 132] width 8 height 8
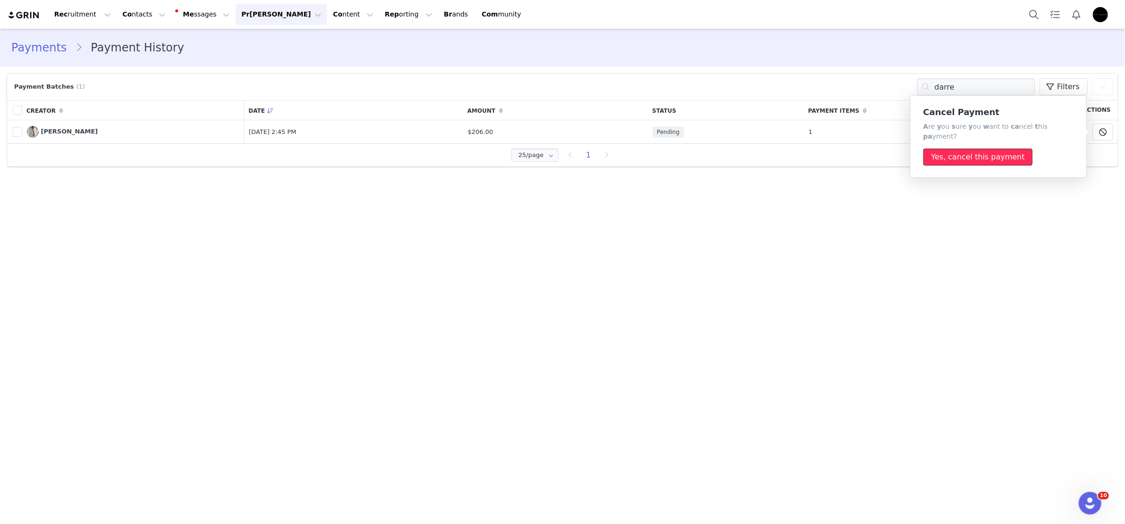
click at [967, 151] on button "Yes, cancel this payment" at bounding box center [977, 156] width 109 height 17
